Goal: Task Accomplishment & Management: Manage account settings

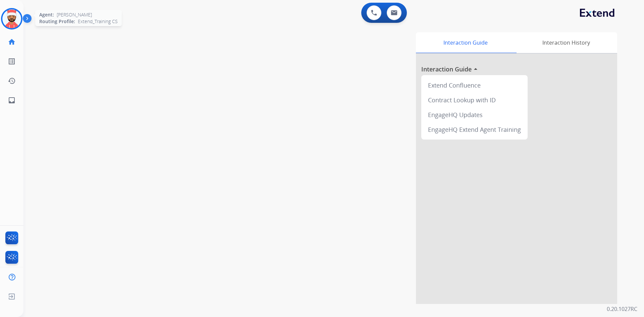
click at [11, 23] on img at bounding box center [11, 18] width 19 height 19
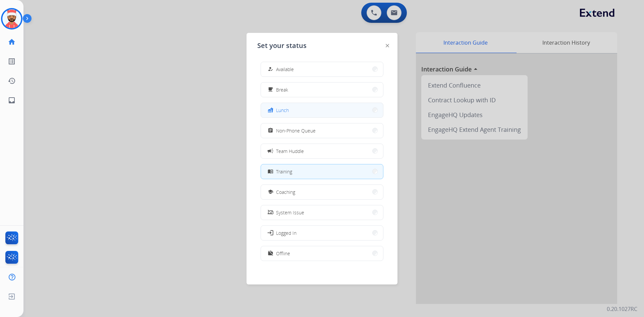
click at [316, 107] on button "fastfood Lunch" at bounding box center [322, 110] width 122 height 14
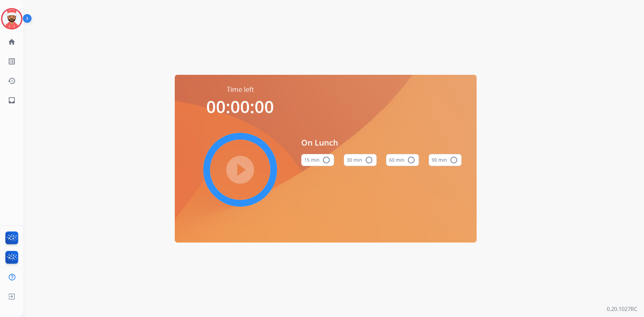
click at [369, 162] on mat-icon "radio_button_unchecked" at bounding box center [369, 160] width 8 height 8
click at [627, 213] on div "Time left 00:30:00 play_circle_filled On Lunch 15 min radio_button_unchecked 30…" at bounding box center [325, 158] width 604 height 317
click at [644, 204] on div "Time left 00:30:00 play_circle_filled On Lunch 15 min radio_button_unchecked 30…" at bounding box center [333, 158] width 620 height 317
click at [10, 15] on img at bounding box center [11, 18] width 19 height 19
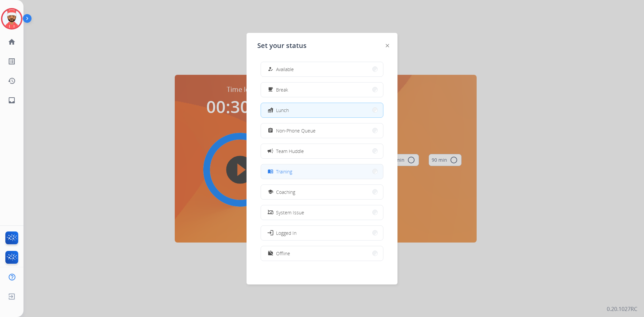
click at [299, 175] on button "menu_book Training" at bounding box center [322, 171] width 122 height 14
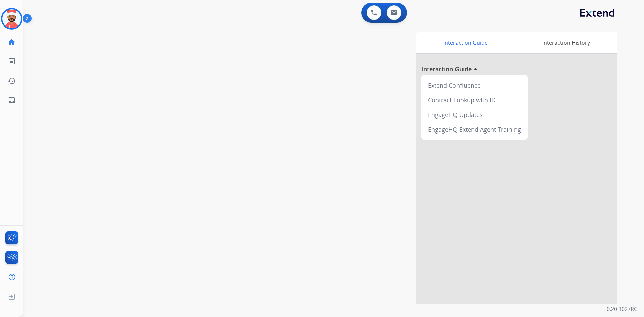
drag, startPoint x: 502, startPoint y: 21, endPoint x: 493, endPoint y: 17, distance: 9.2
click at [502, 20] on div "0 Voice Interactions 0 Email Interactions" at bounding box center [330, 13] width 596 height 21
